Goal: Task Accomplishment & Management: Manage account settings

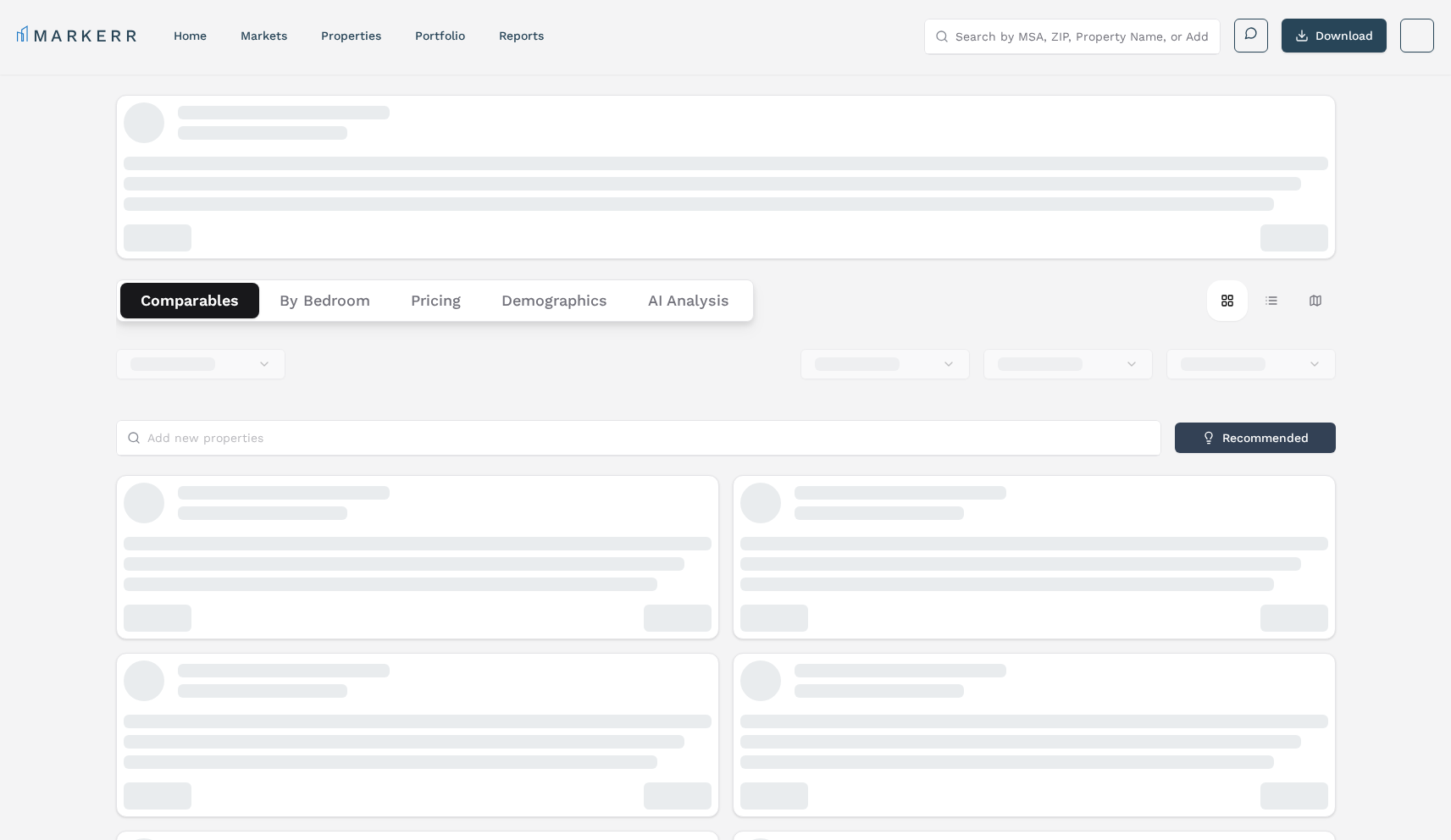
scroll to position [4, 0]
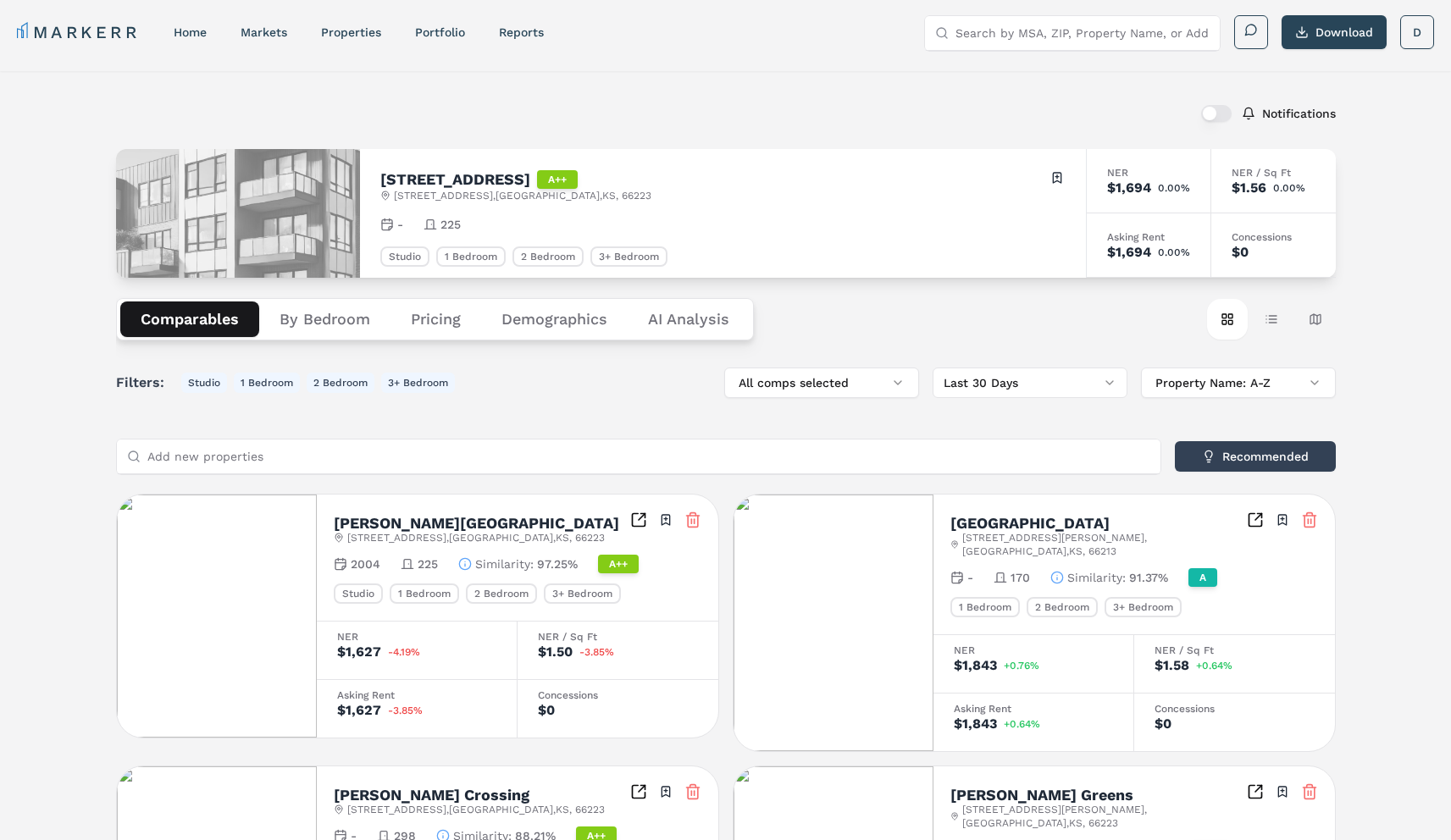
click at [1185, 106] on div "Notifications" at bounding box center [726, 114] width 1220 height 44
click at [1207, 110] on button "button" at bounding box center [1216, 114] width 30 height 17
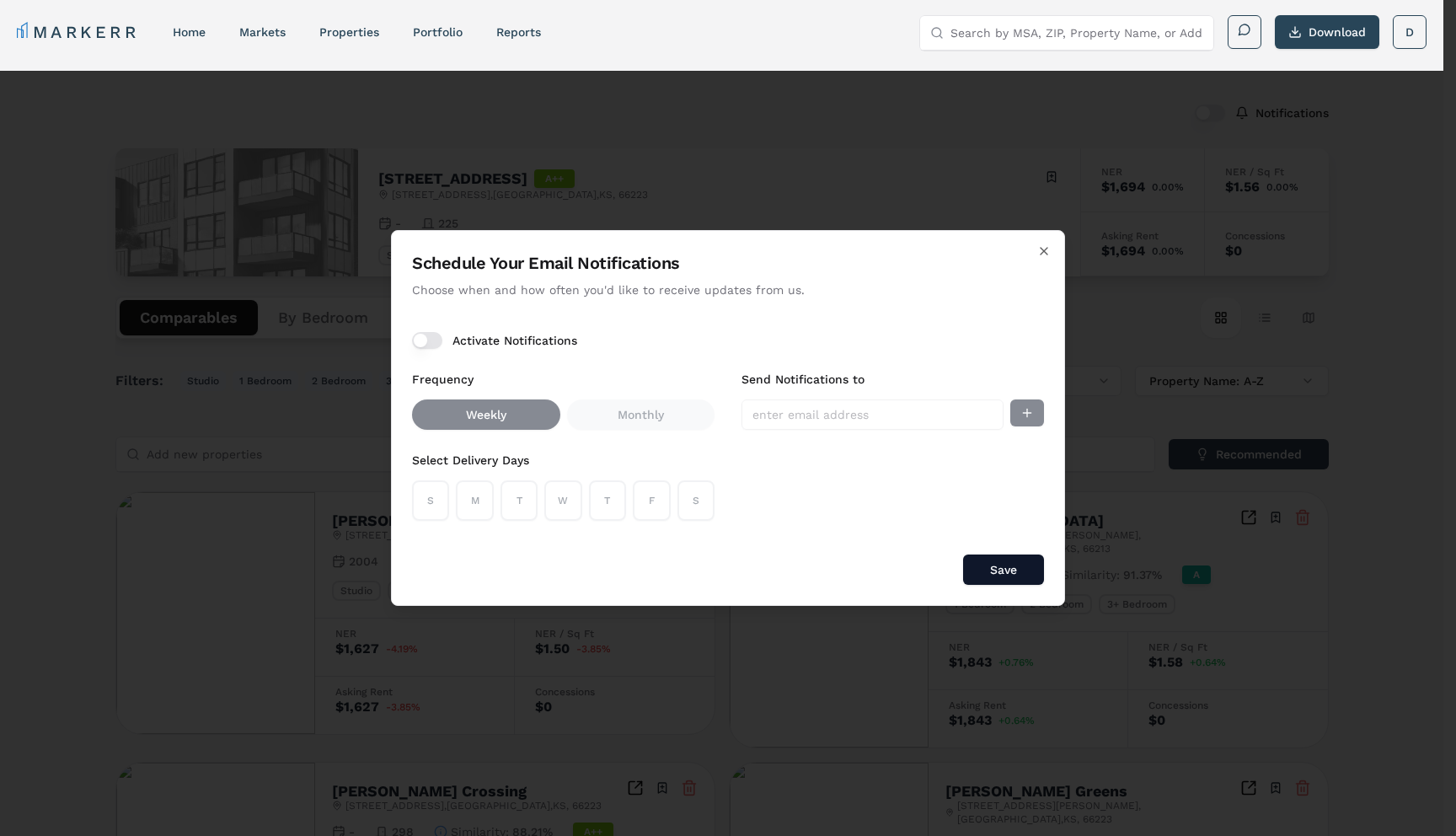
click at [443, 329] on div "Schedule Your Email Notifications Choose when and how often you'd like to recei…" at bounding box center [727, 418] width 674 height 376
click at [433, 338] on button "Activate Notifications" at bounding box center [427, 340] width 30 height 17
click at [434, 490] on button "S" at bounding box center [430, 500] width 37 height 40
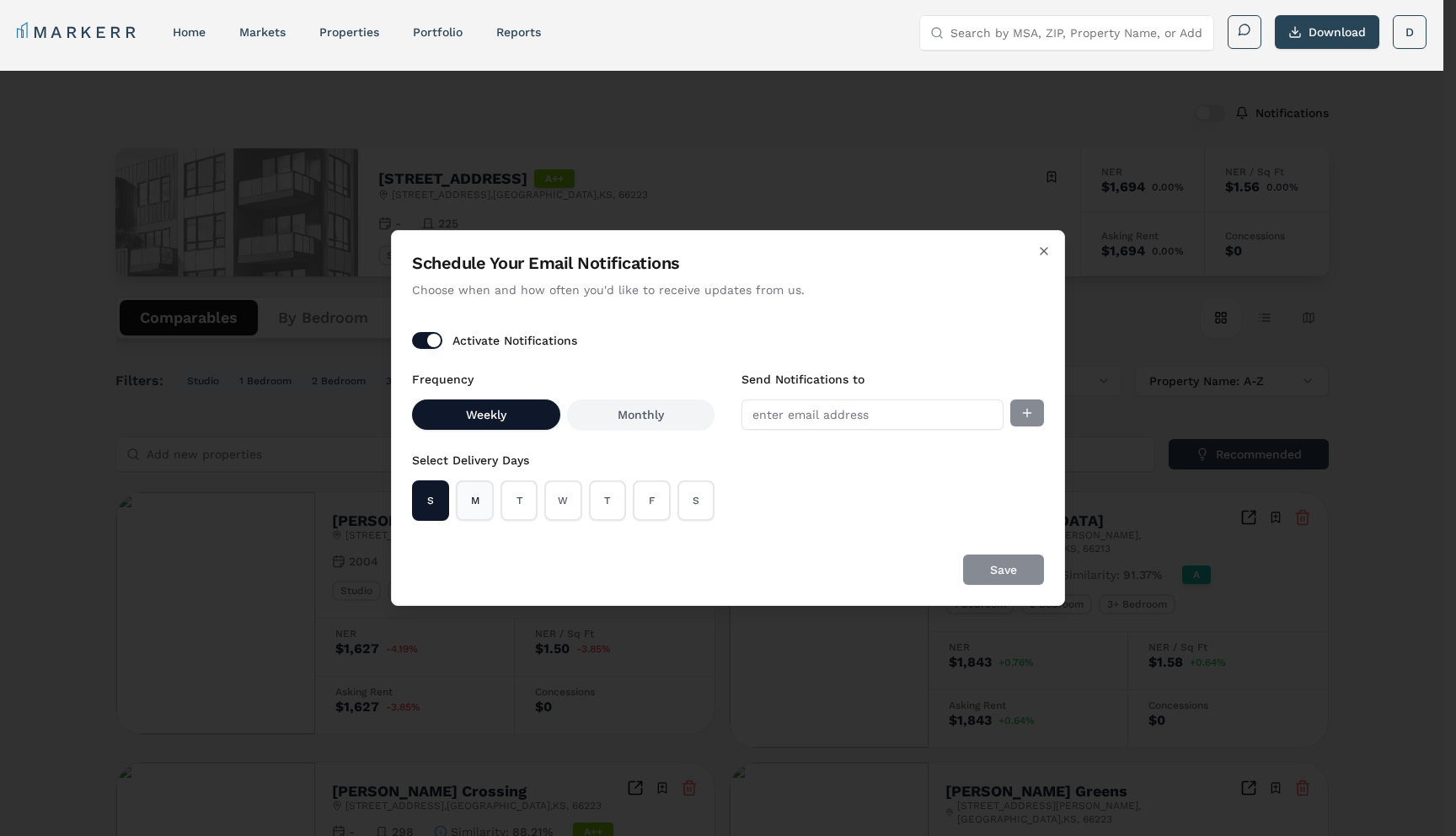
click at [474, 501] on button "M" at bounding box center [474, 500] width 37 height 40
click at [540, 500] on div "S M T W T F S" at bounding box center [563, 500] width 302 height 40
drag, startPoint x: 519, startPoint y: 495, endPoint x: 532, endPoint y: 495, distance: 13.0
click at [518, 495] on button "T" at bounding box center [518, 500] width 37 height 40
click at [582, 502] on div "S M T W T F S" at bounding box center [563, 500] width 302 height 40
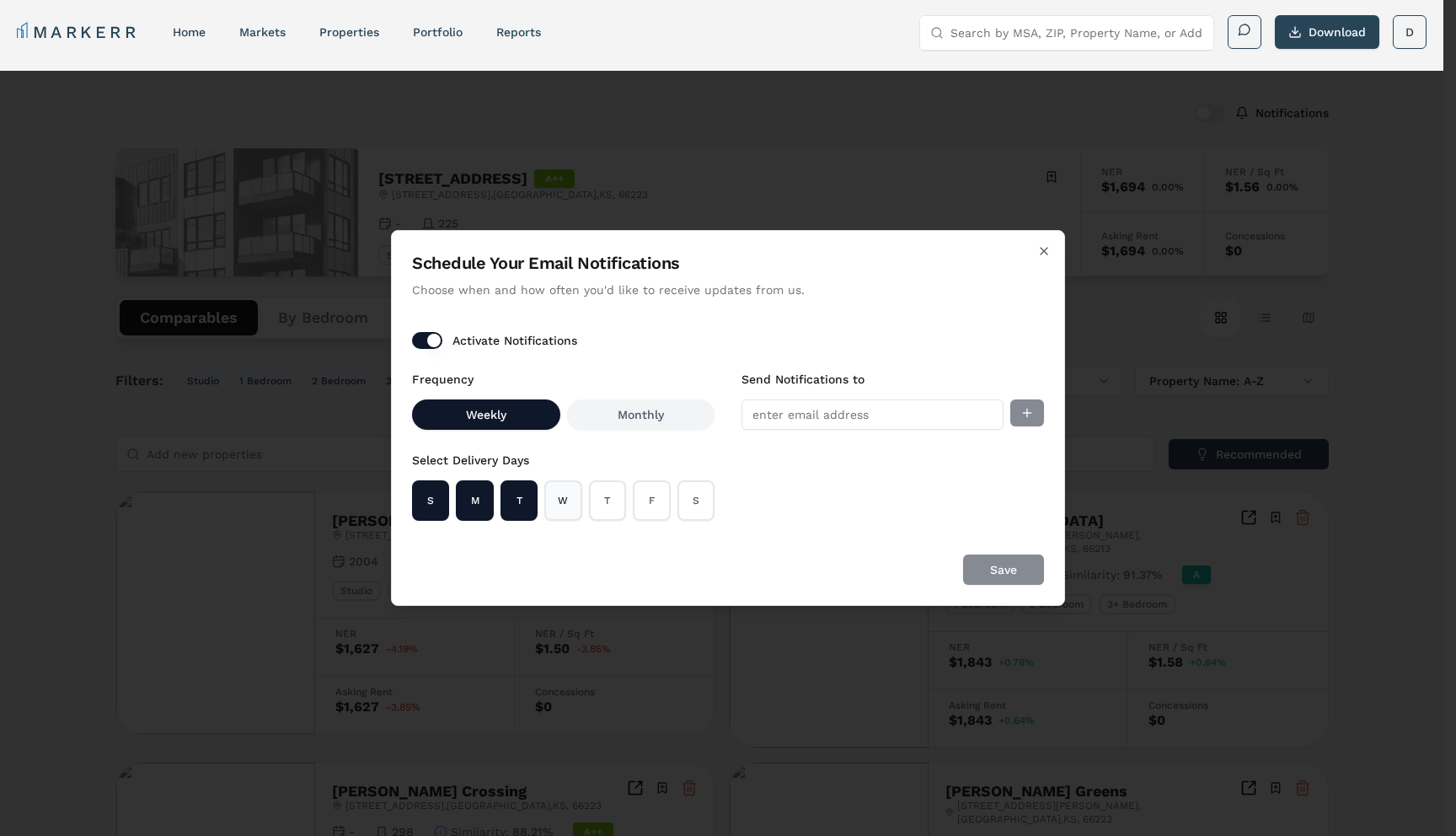
click at [580, 498] on button "W" at bounding box center [563, 500] width 37 height 40
click at [619, 501] on button "T" at bounding box center [608, 500] width 37 height 40
click at [648, 503] on button "F" at bounding box center [651, 500] width 37 height 40
click at [695, 501] on button "S" at bounding box center [696, 500] width 37 height 40
click at [813, 426] on input "Send Notifications to" at bounding box center [872, 414] width 262 height 30
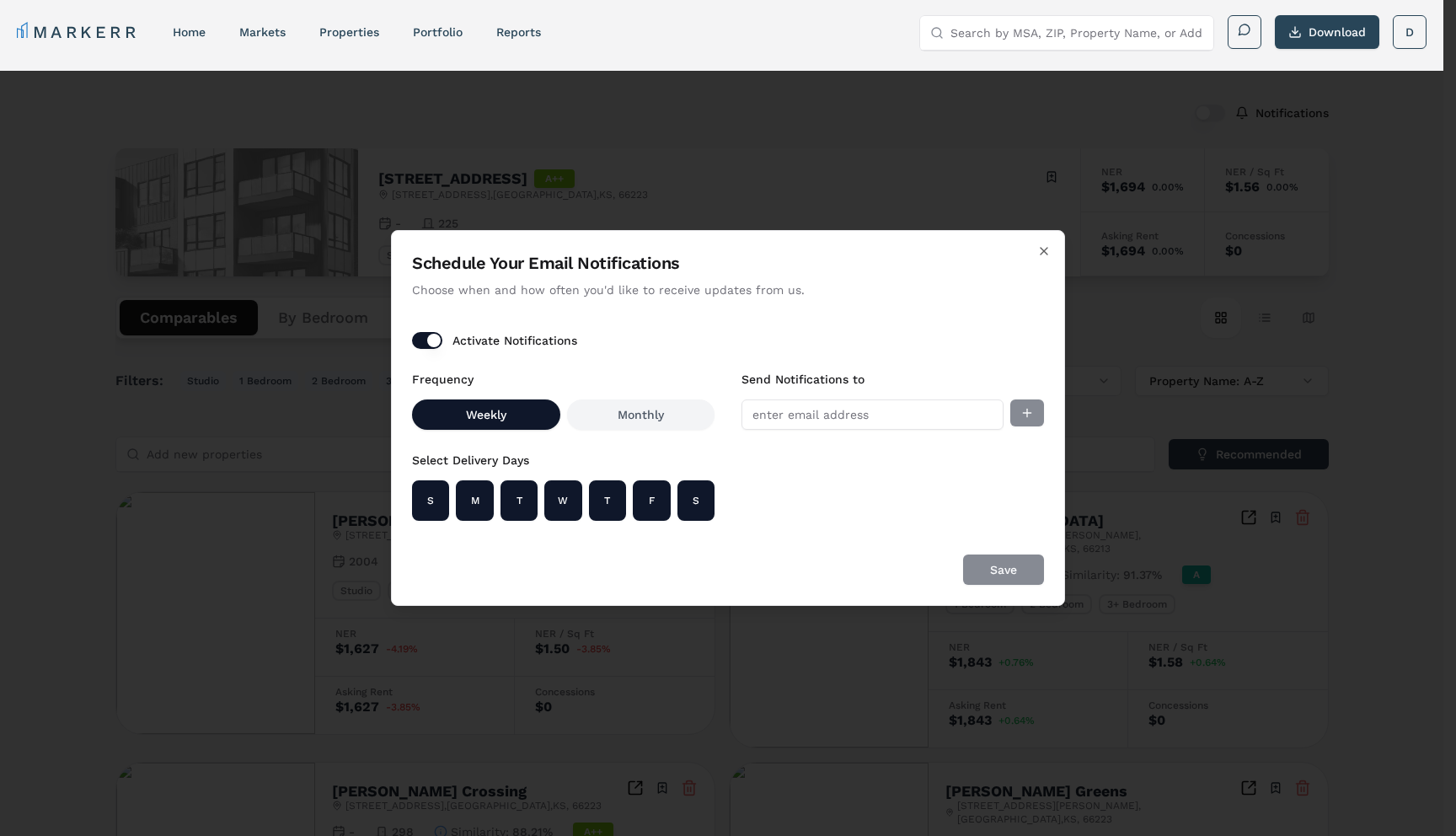
type input "dsalazar@markerr.com"
click at [1027, 405] on button "Add email" at bounding box center [1027, 412] width 34 height 27
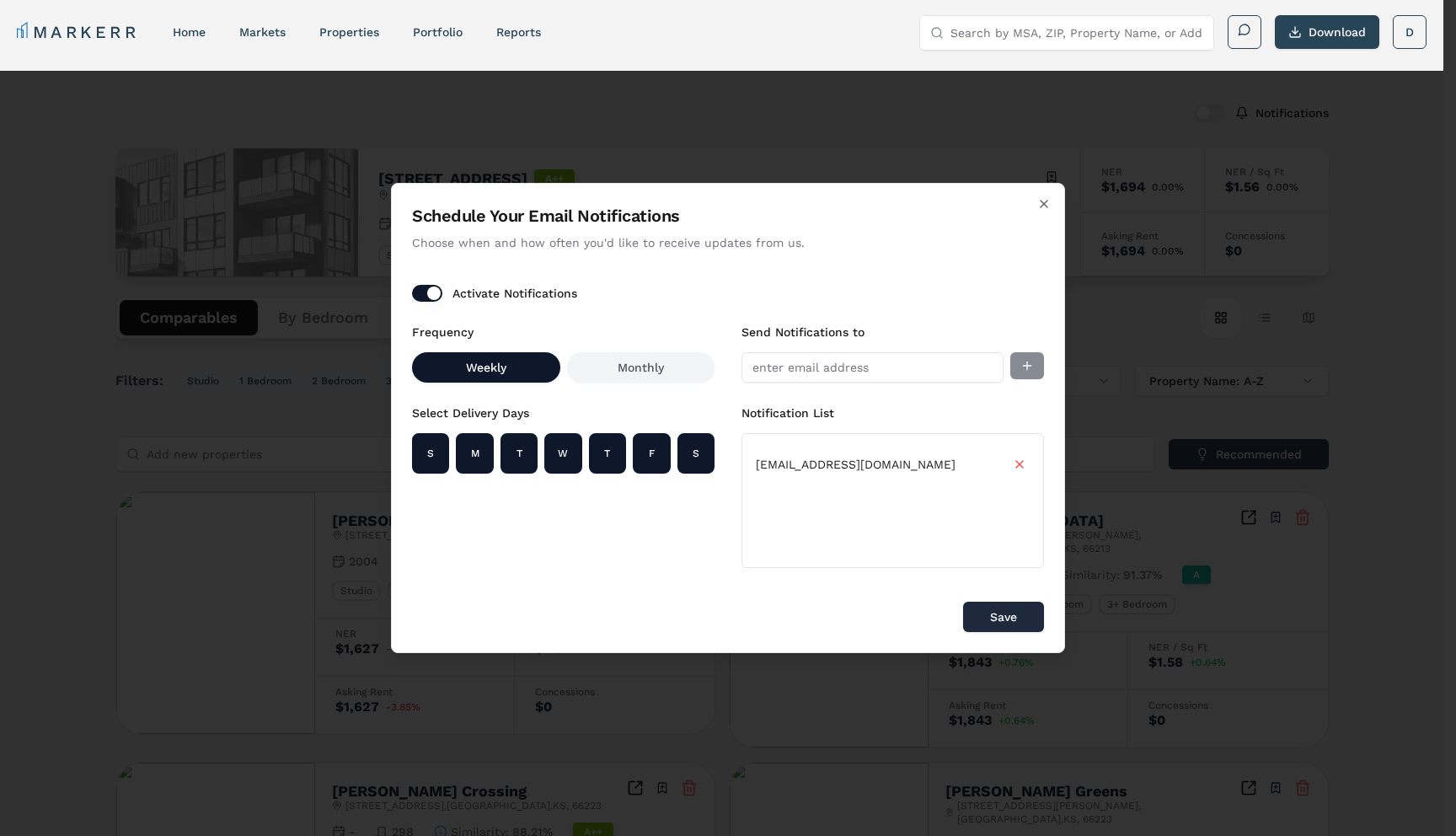
click at [1004, 622] on button "Save" at bounding box center [1004, 616] width 81 height 30
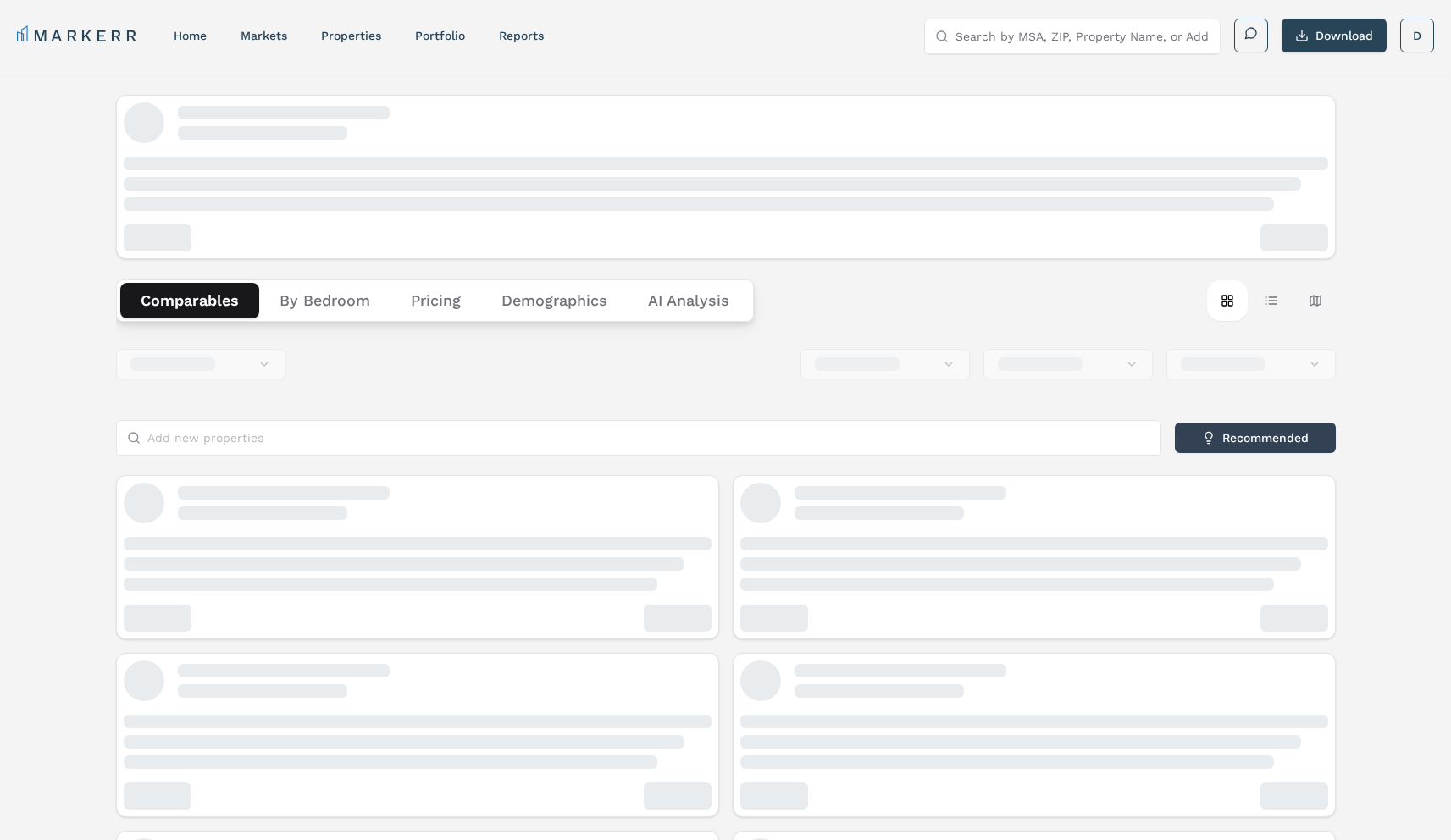
scroll to position [4, 0]
